Goal: Task Accomplishment & Management: Manage account settings

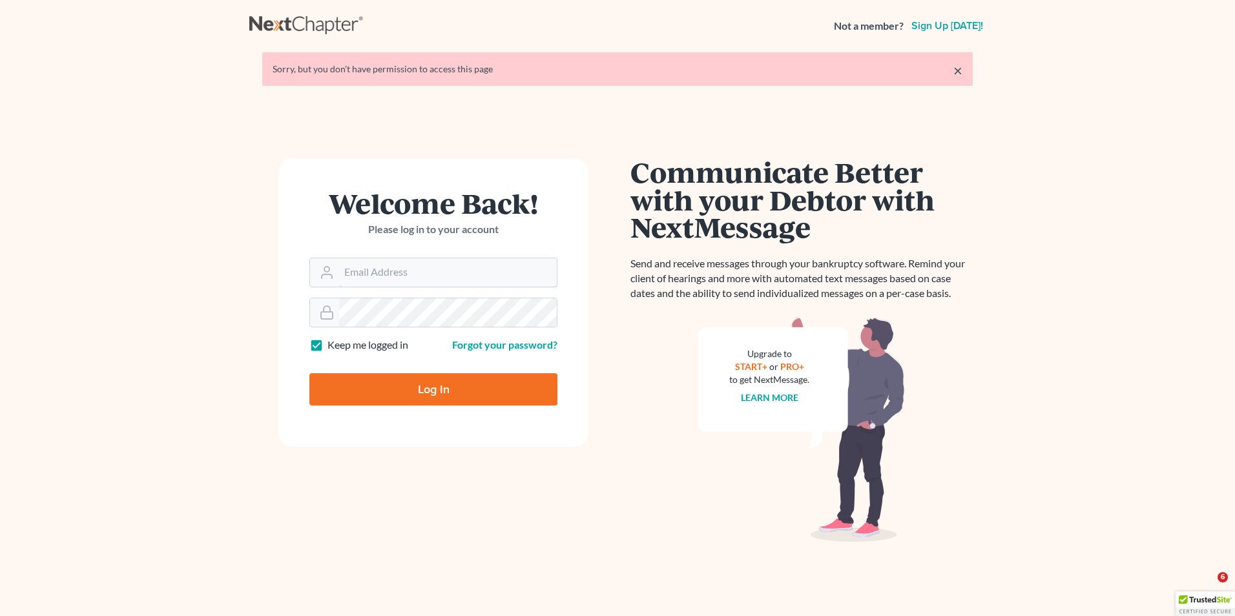
type input "[EMAIL_ADDRESS][DOMAIN_NAME]"
click at [431, 390] on input "Log In" at bounding box center [434, 389] width 248 height 32
type input "Thinking..."
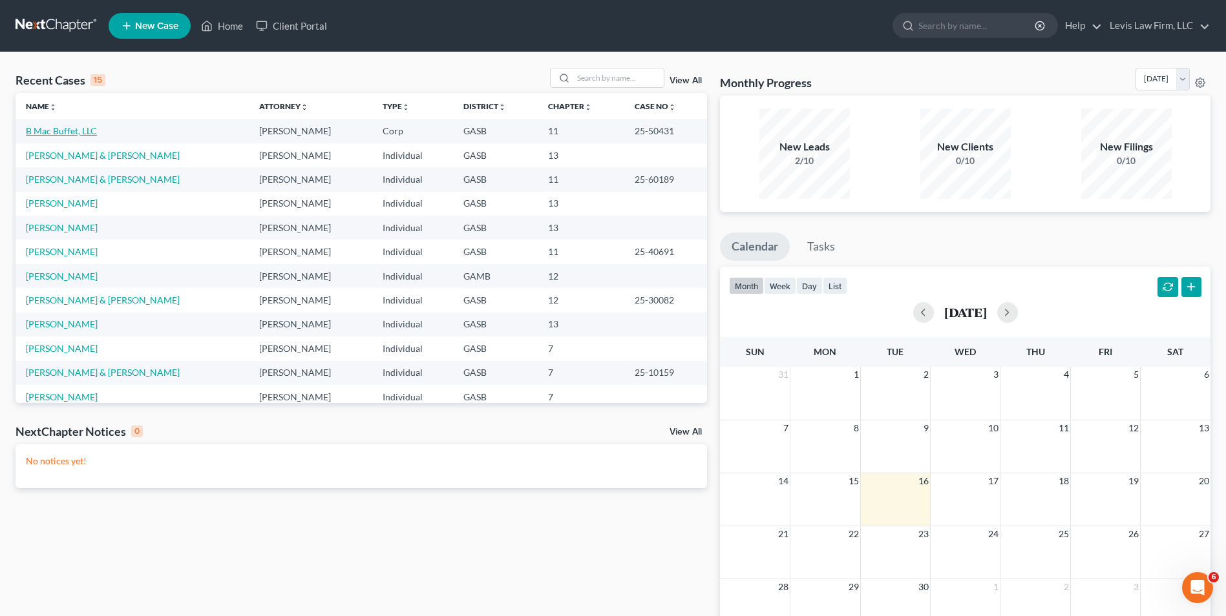
click at [72, 133] on link "B Mac Buffet, LLC" at bounding box center [61, 130] width 71 height 11
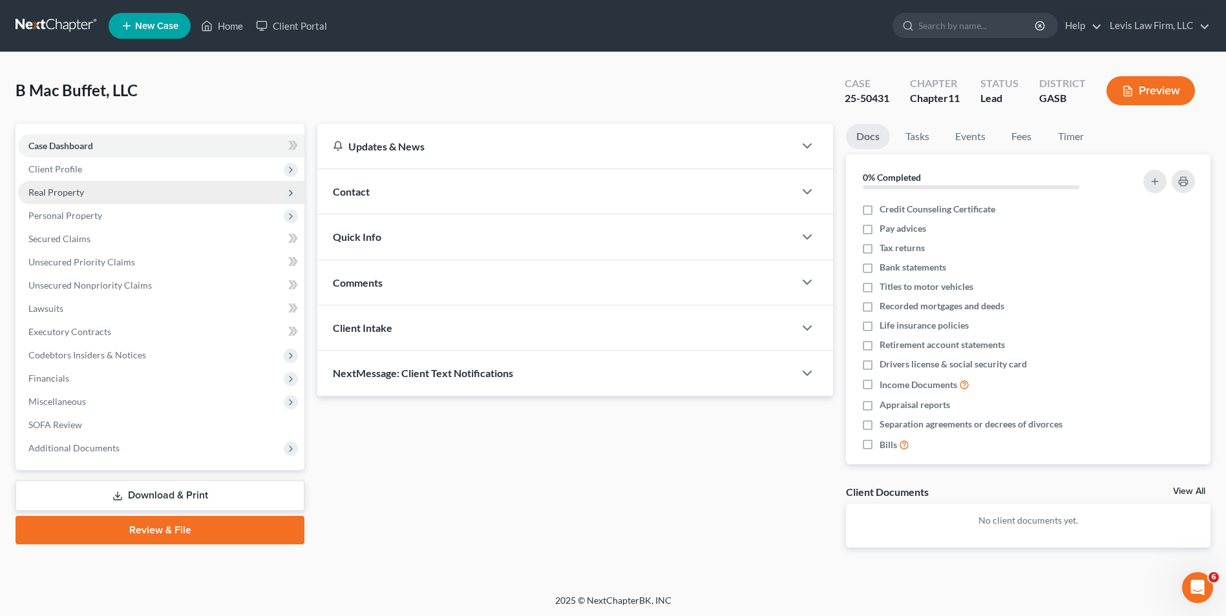
click at [67, 191] on span "Real Property" at bounding box center [56, 192] width 56 height 11
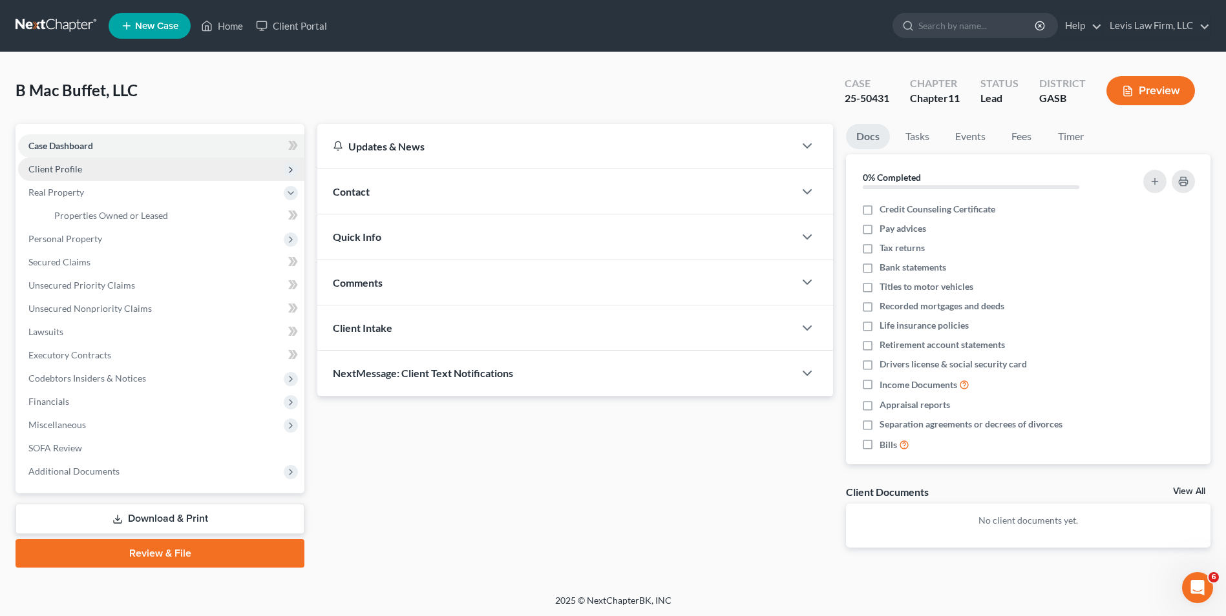
click at [65, 169] on span "Client Profile" at bounding box center [55, 168] width 54 height 11
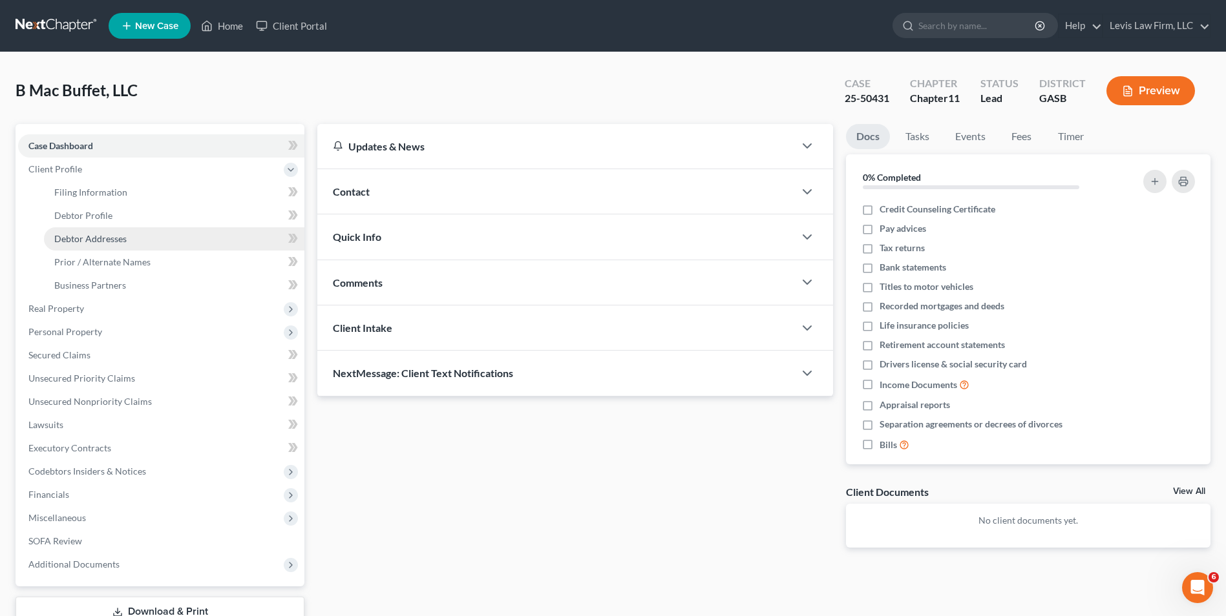
click at [100, 236] on span "Debtor Addresses" at bounding box center [90, 238] width 72 height 11
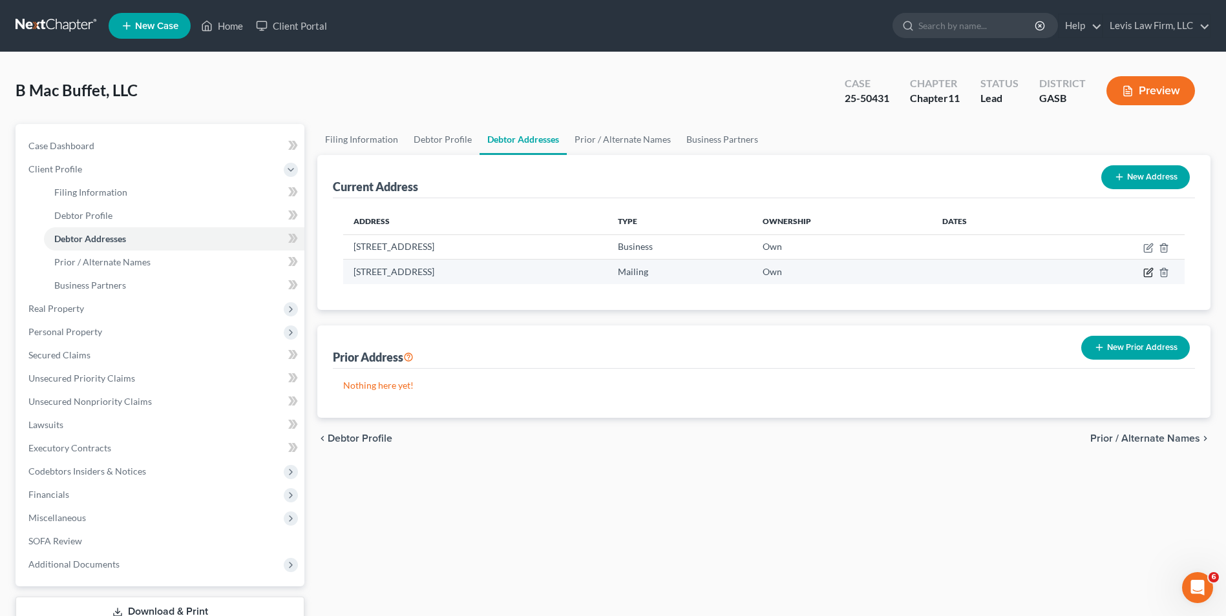
click at [1149, 275] on icon "button" at bounding box center [1148, 273] width 10 height 10
select select "10"
select select "112"
select select "1"
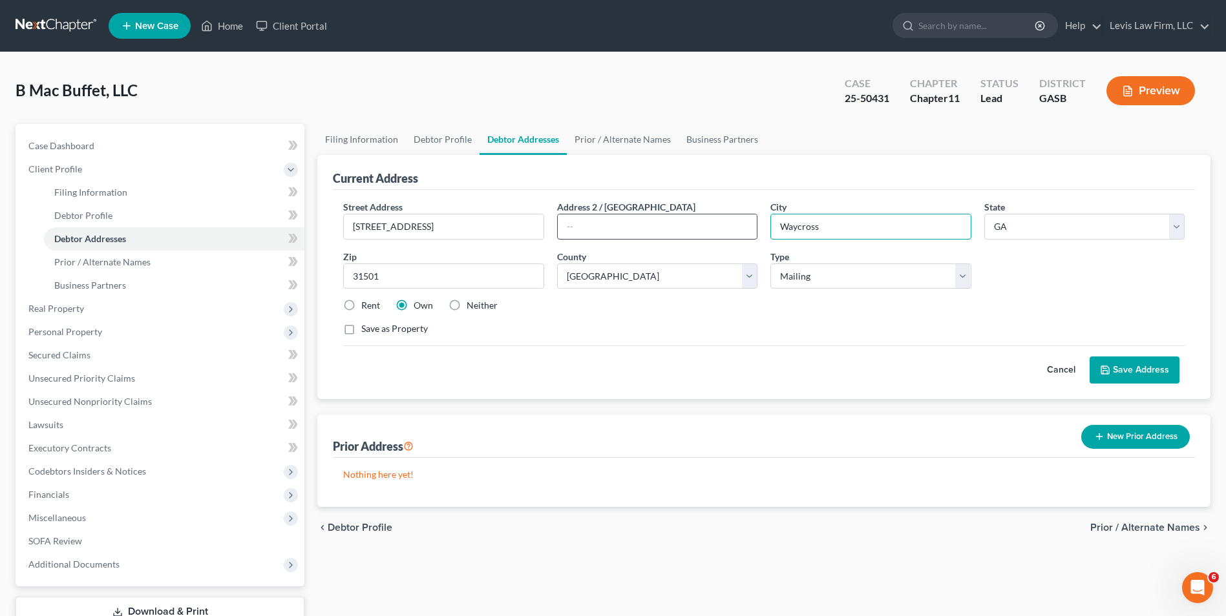
drag, startPoint x: 823, startPoint y: 228, endPoint x: 754, endPoint y: 235, distance: 69.4
click at [754, 235] on div "Street Address * 6991 College Avenue Address 2 / PO Box City * Waycross State *…" at bounding box center [764, 273] width 854 height 146
type input "Blackshear"
type input "31516"
click at [1121, 377] on button "Save Address" at bounding box center [1134, 370] width 90 height 27
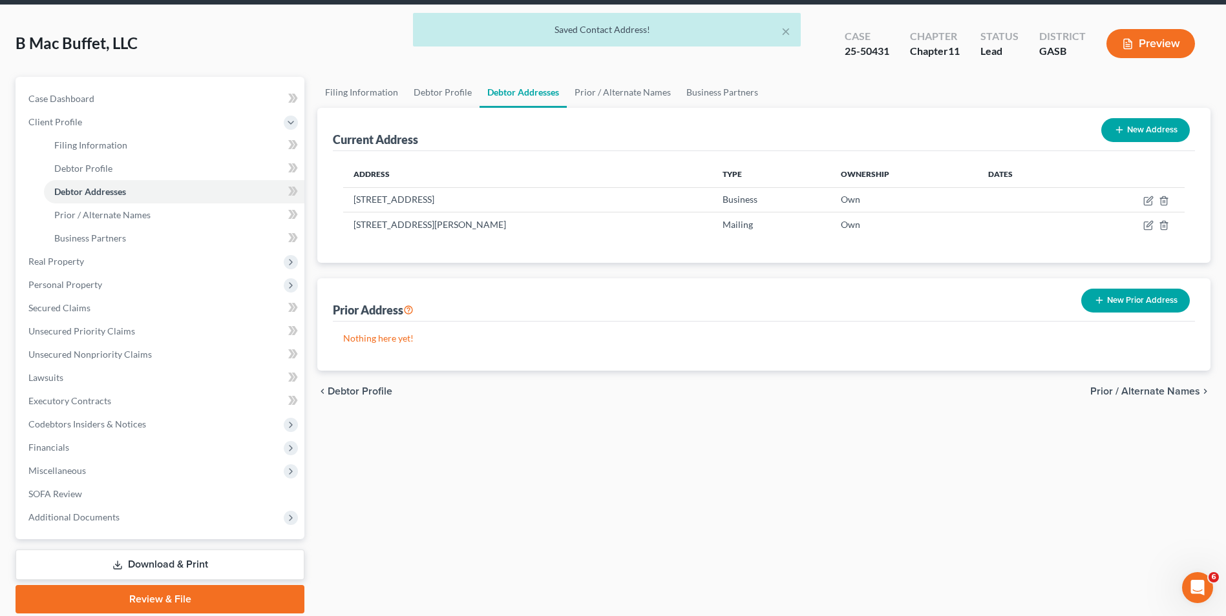
scroll to position [94, 0]
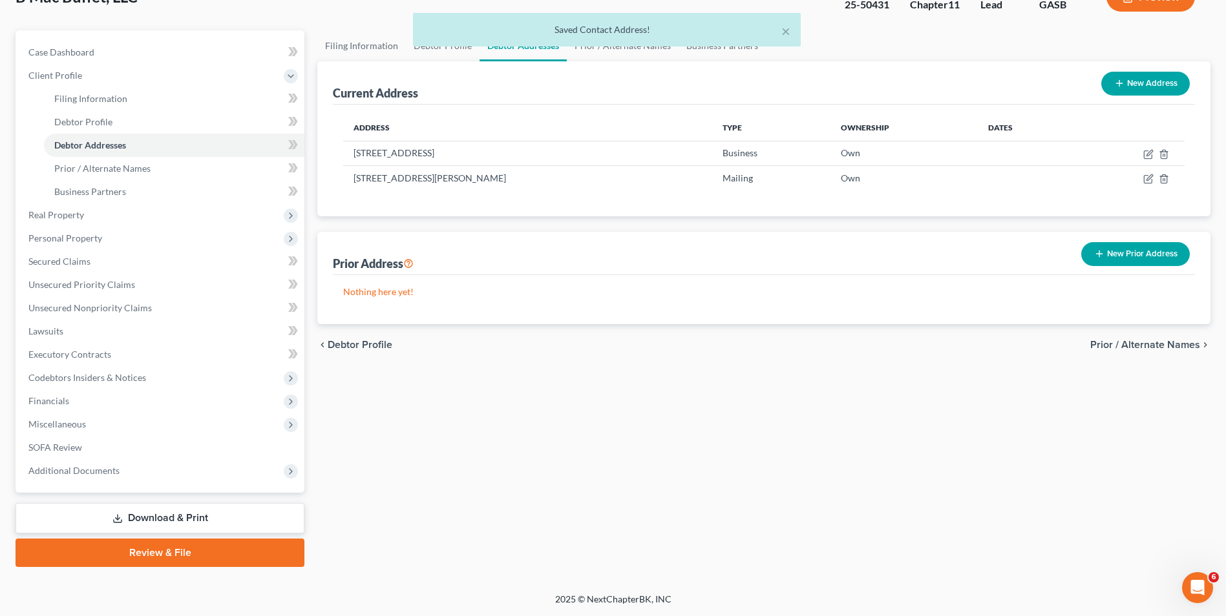
click at [194, 518] on link "Download & Print" at bounding box center [160, 518] width 289 height 30
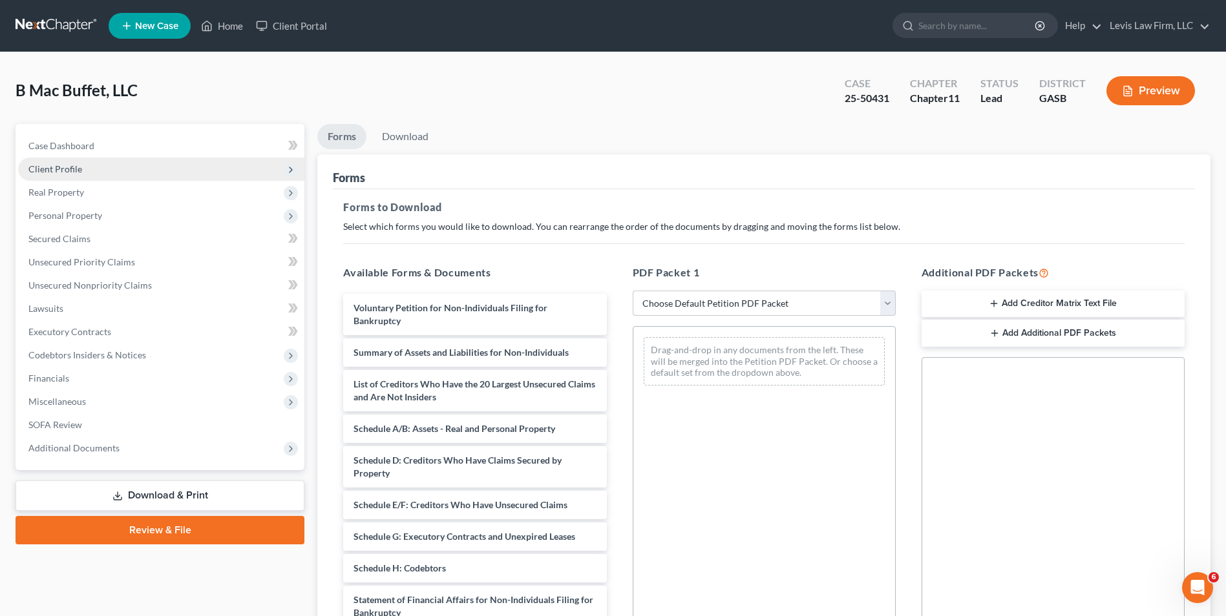
click at [65, 166] on span "Client Profile" at bounding box center [55, 168] width 54 height 11
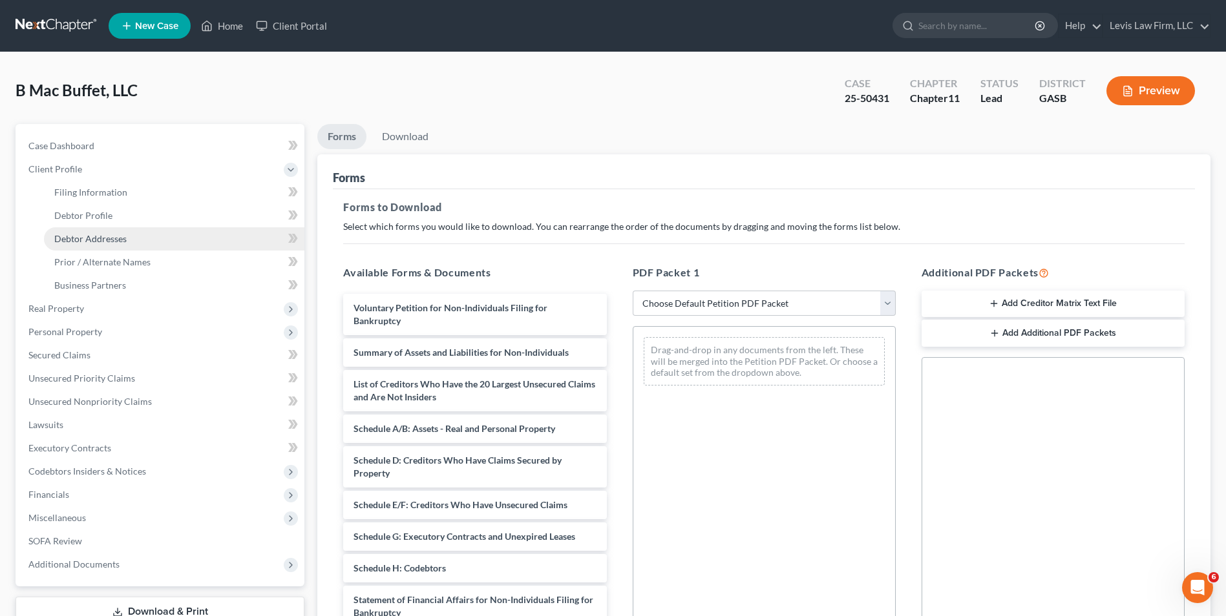
click at [102, 235] on span "Debtor Addresses" at bounding box center [90, 238] width 72 height 11
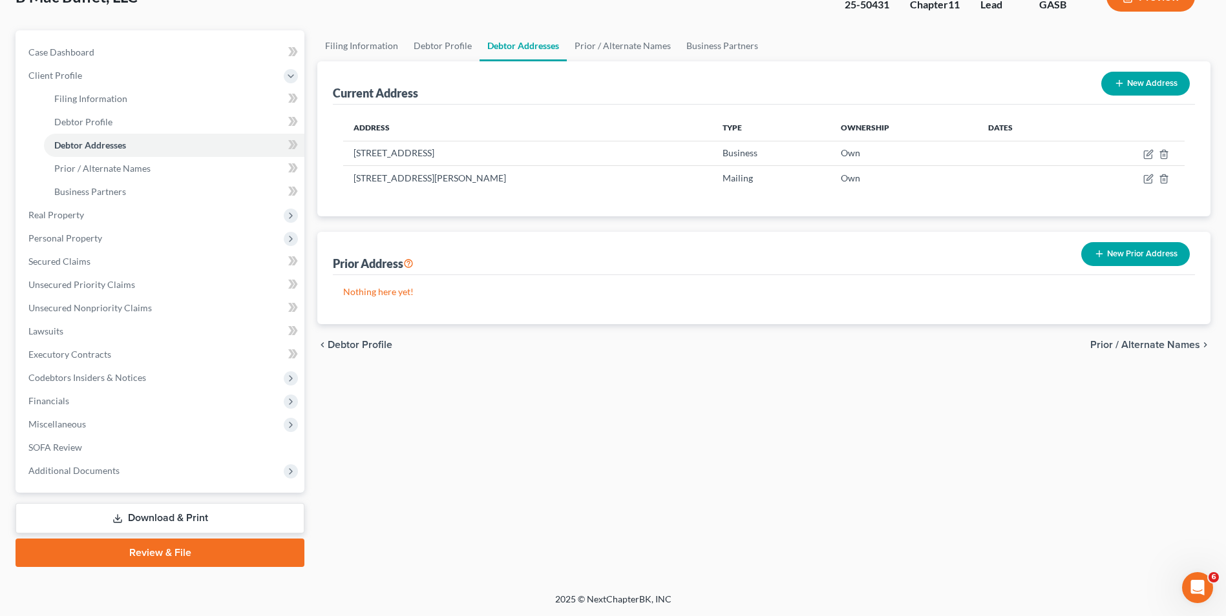
click at [196, 516] on link "Download & Print" at bounding box center [160, 518] width 289 height 30
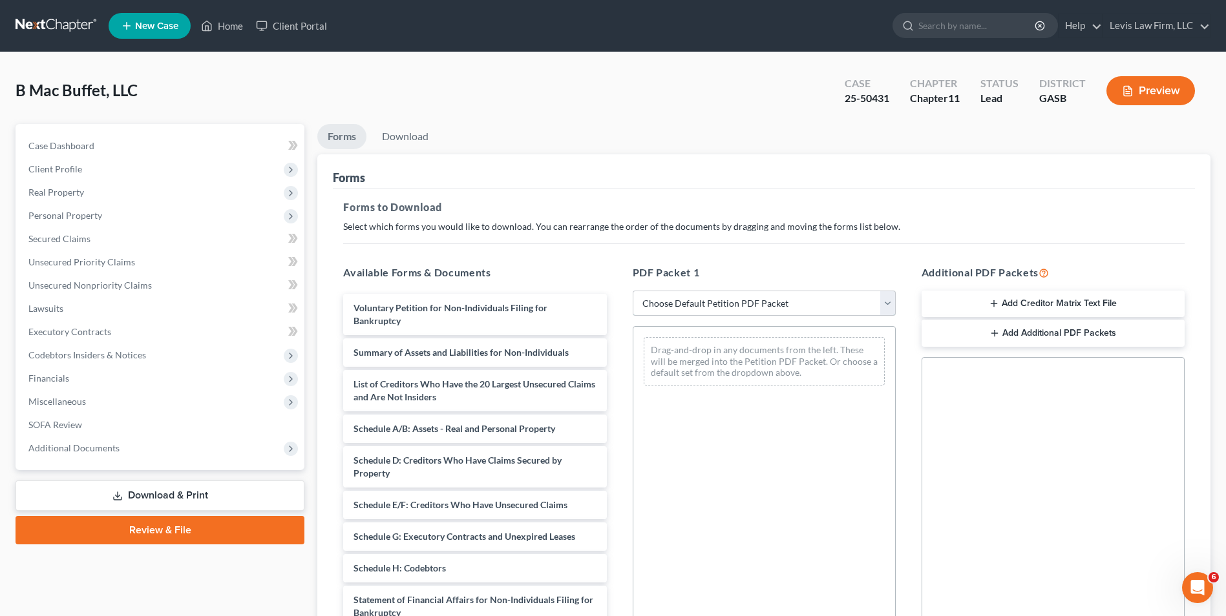
click at [891, 307] on select "Choose Default Petition PDF Packet Complete Bankruptcy Petition (all forms and …" at bounding box center [764, 304] width 263 height 26
select select "2"
click at [633, 291] on select "Choose Default Petition PDF Packet Complete Bankruptcy Petition (all forms and …" at bounding box center [764, 304] width 263 height 26
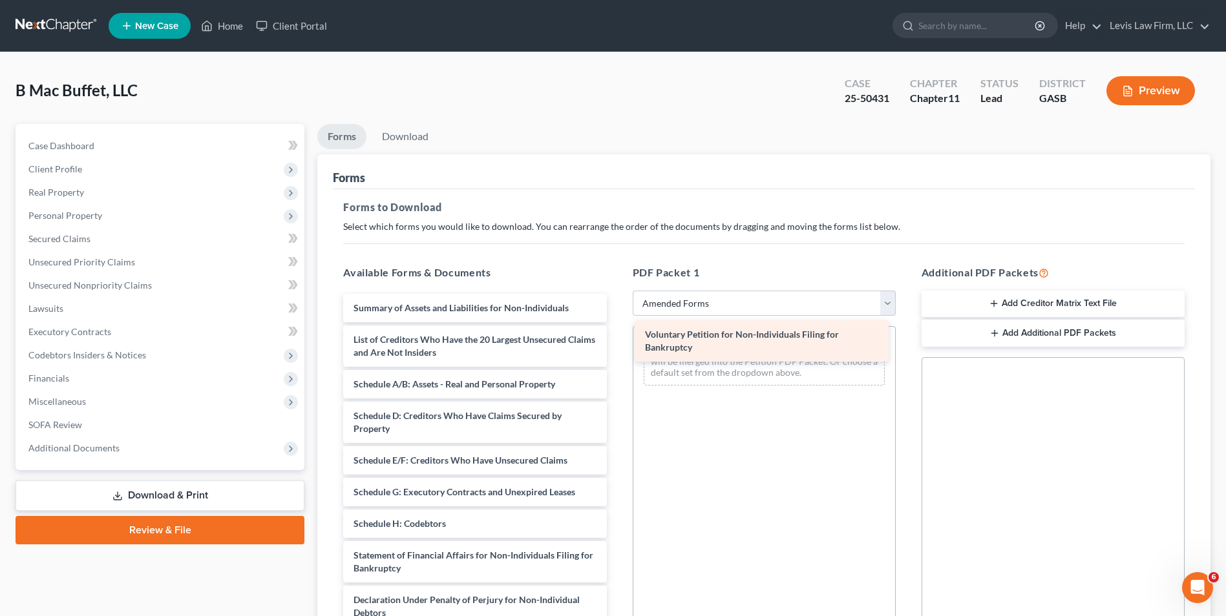
drag, startPoint x: 492, startPoint y: 317, endPoint x: 783, endPoint y: 343, distance: 292.6
click at [616, 343] on div "Voluntary Petition for Non-Individuals Filing for Bankruptcy Voluntary Petition…" at bounding box center [475, 524] width 284 height 460
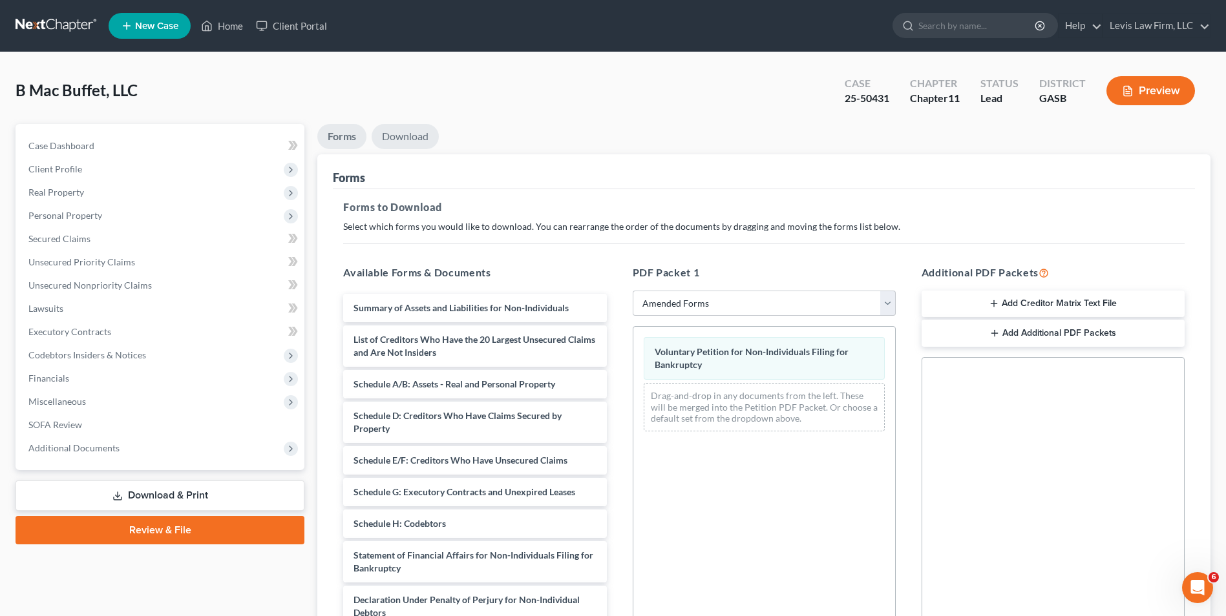
click at [409, 138] on link "Download" at bounding box center [405, 136] width 67 height 25
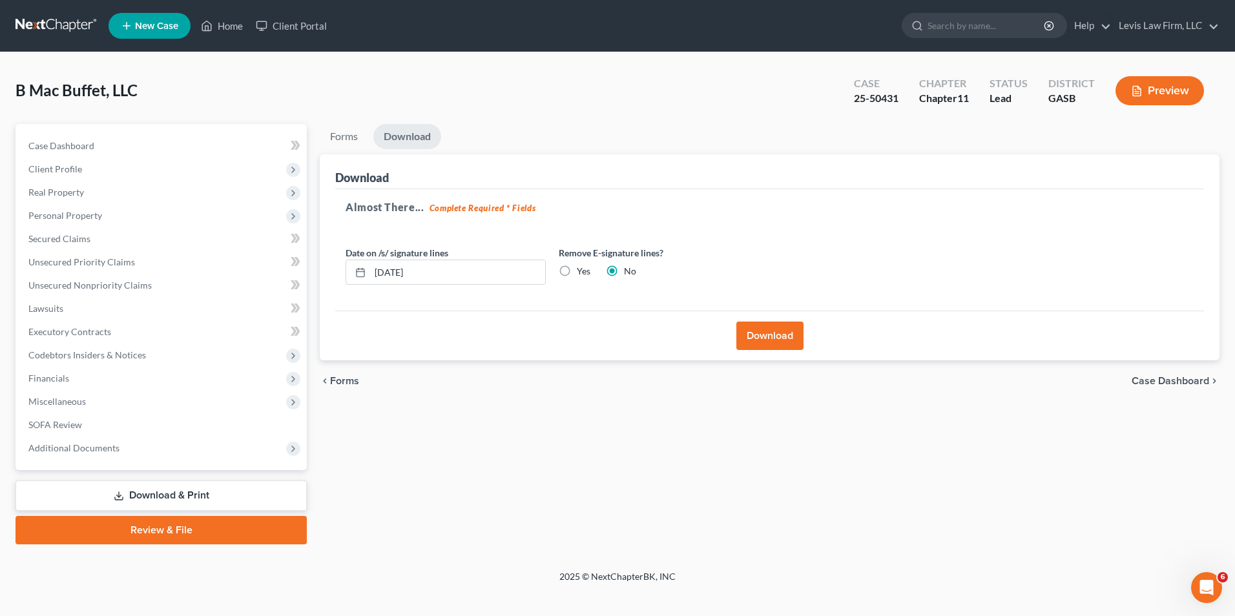
click at [781, 328] on button "Download" at bounding box center [770, 336] width 67 height 28
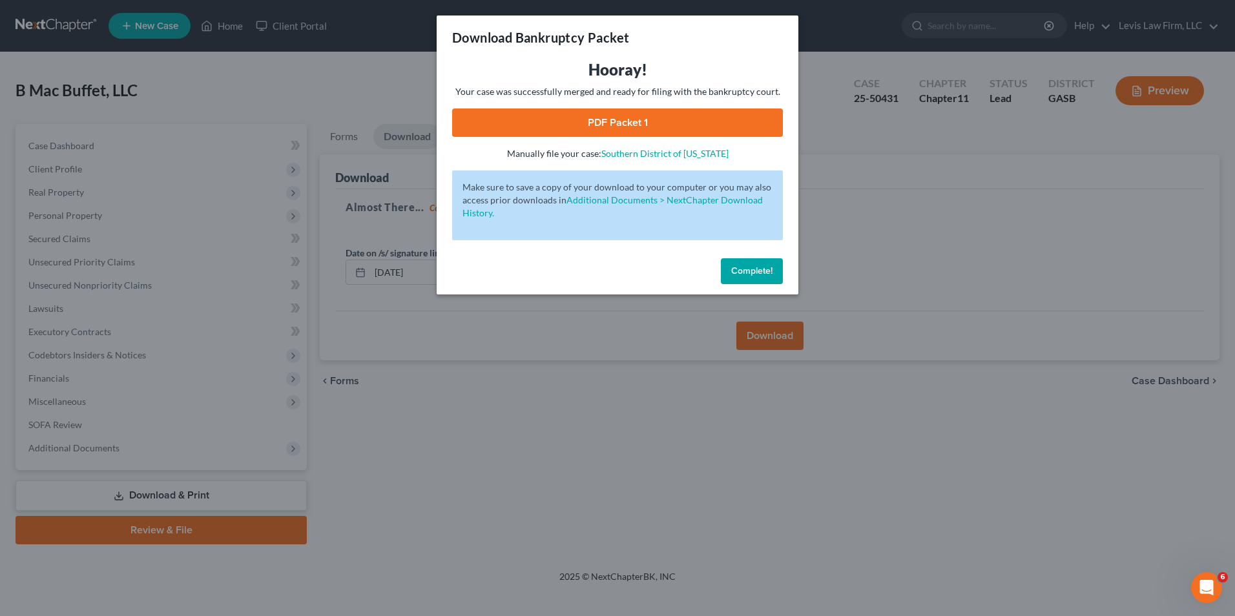
click at [605, 127] on link "PDF Packet 1" at bounding box center [617, 123] width 331 height 28
drag, startPoint x: 764, startPoint y: 266, endPoint x: 784, endPoint y: 273, distance: 20.6
click at [764, 266] on span "Complete!" at bounding box center [751, 271] width 41 height 11
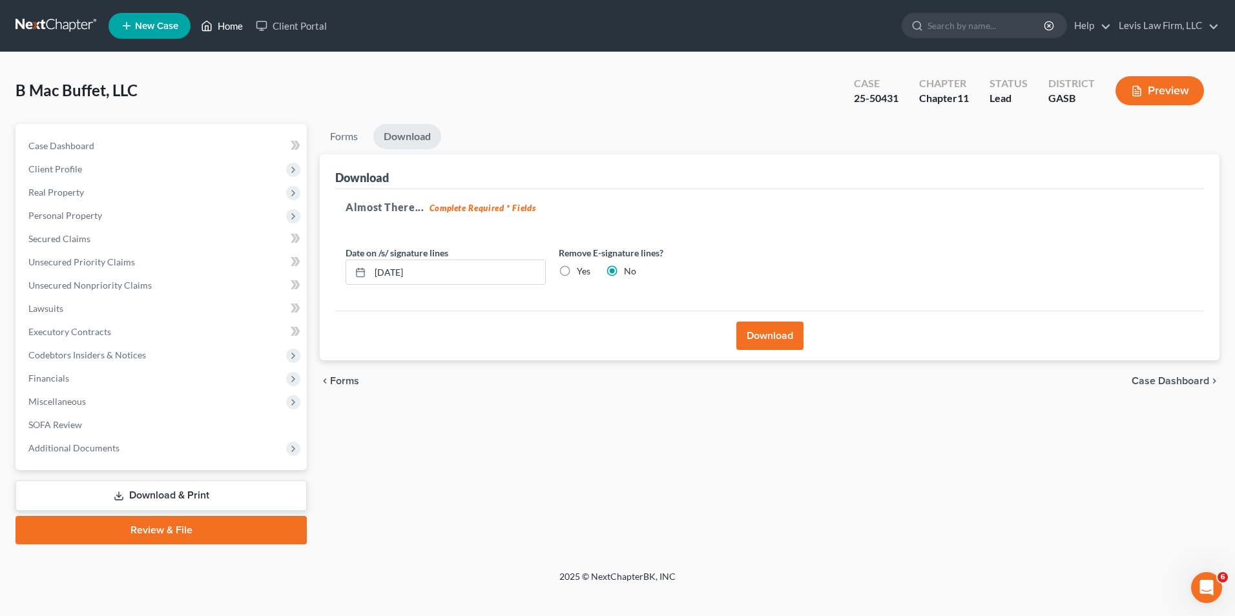
drag, startPoint x: 232, startPoint y: 29, endPoint x: 245, endPoint y: 39, distance: 16.5
click at [232, 28] on link "Home" at bounding box center [221, 25] width 55 height 23
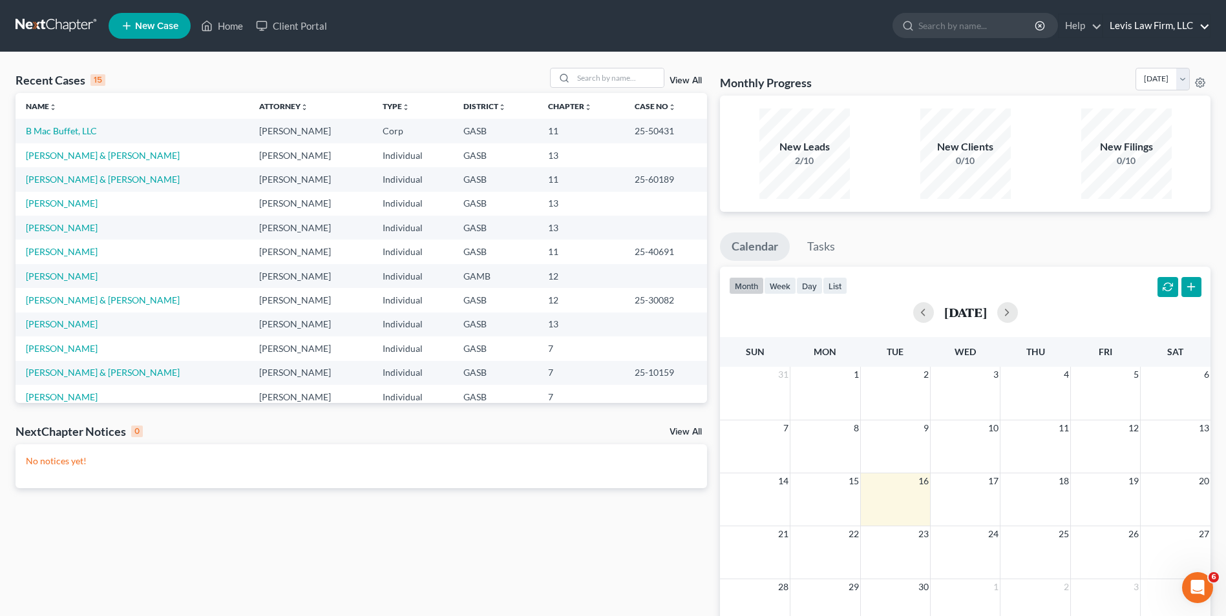
click at [1133, 31] on link "Levis Law Firm, LLC" at bounding box center [1156, 25] width 107 height 23
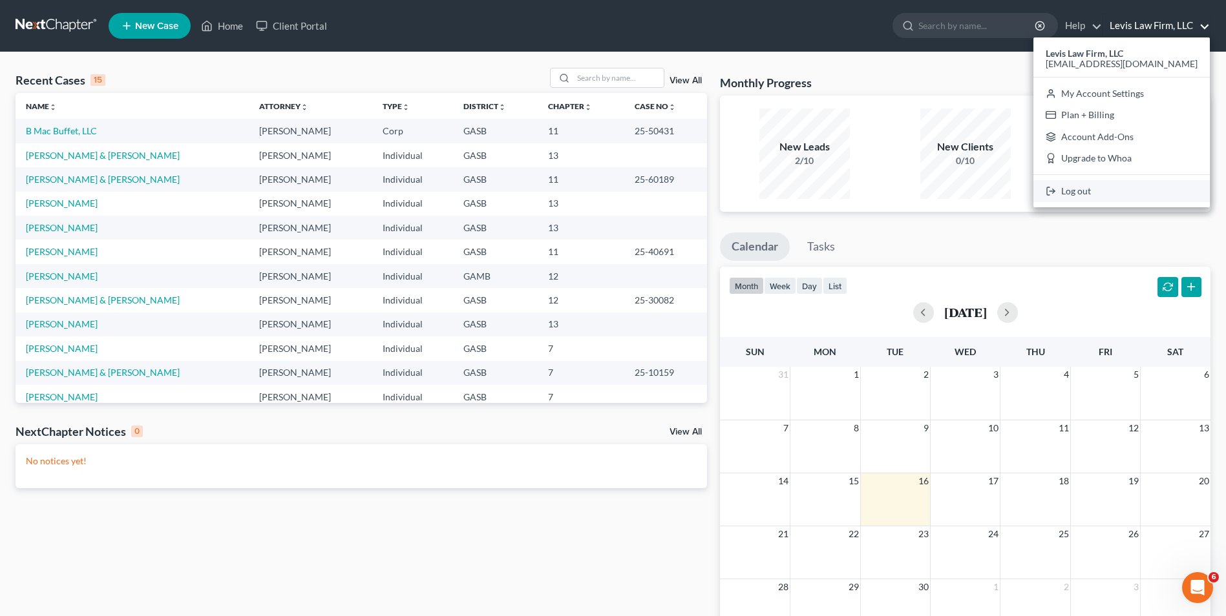
drag, startPoint x: 1107, startPoint y: 193, endPoint x: 1107, endPoint y: 182, distance: 11.0
click at [1106, 193] on link "Log out" at bounding box center [1121, 191] width 176 height 22
